Goal: Check status

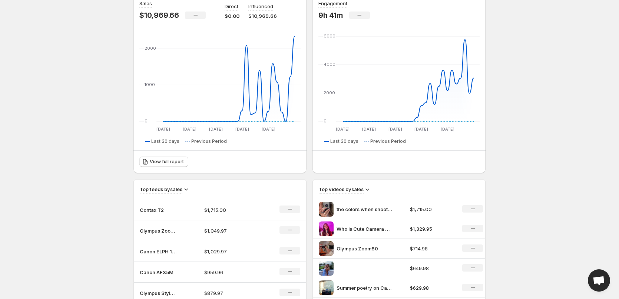
scroll to position [74, 0]
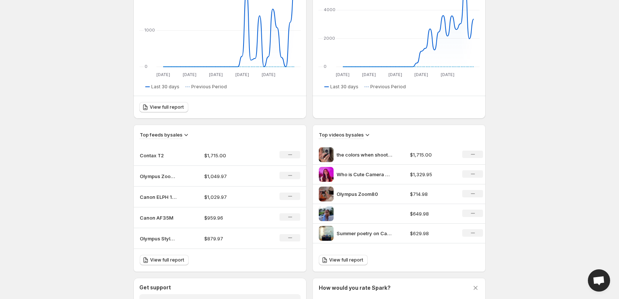
scroll to position [148, 0]
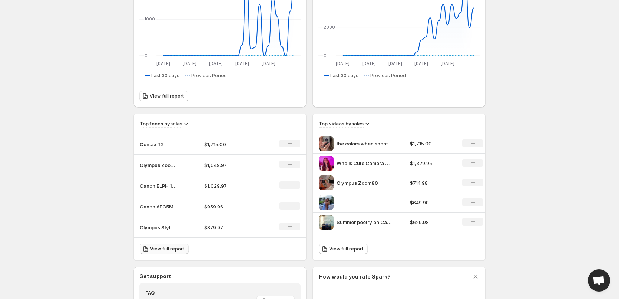
click at [152, 247] on span "View full report" at bounding box center [167, 249] width 34 height 6
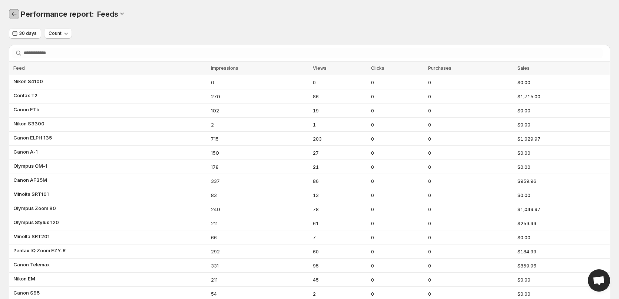
click at [17, 13] on icon "Performance report" at bounding box center [13, 13] width 7 height 7
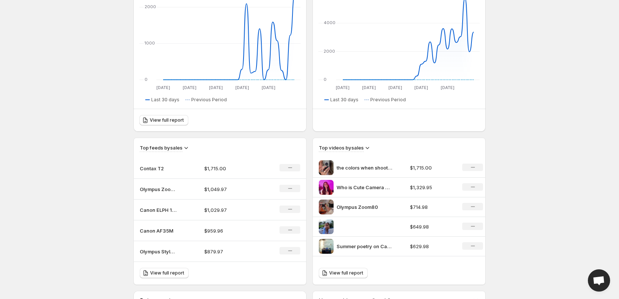
scroll to position [223, 0]
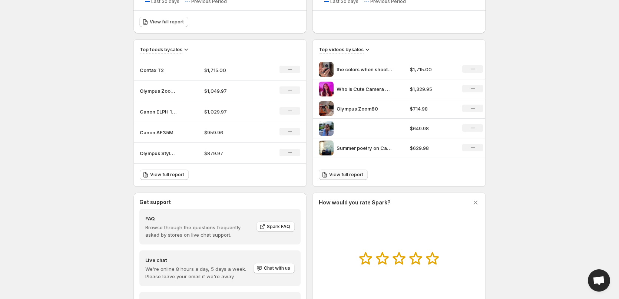
click at [341, 175] on span "View full report" at bounding box center [346, 175] width 34 height 6
